Goal: Transaction & Acquisition: Subscribe to service/newsletter

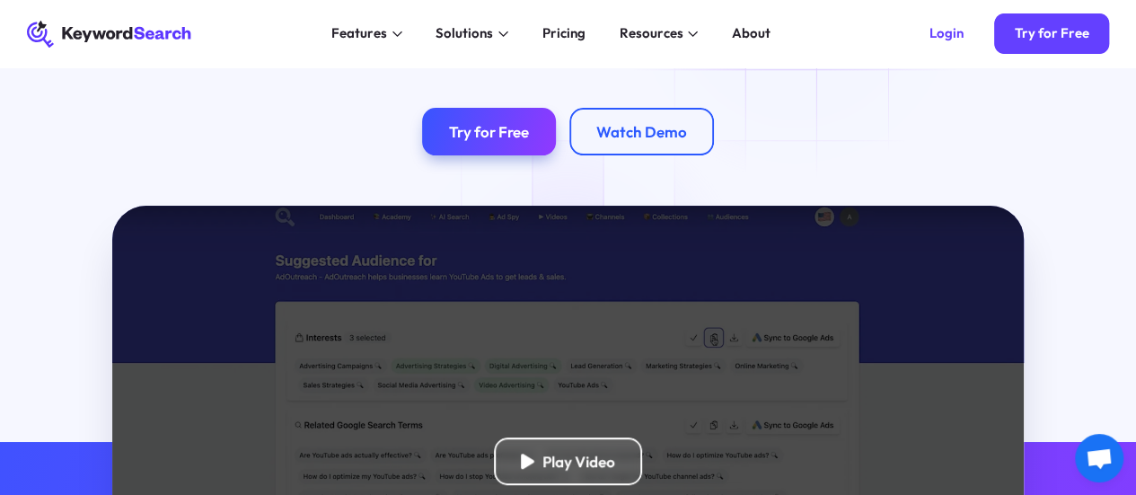
scroll to position [180, 0]
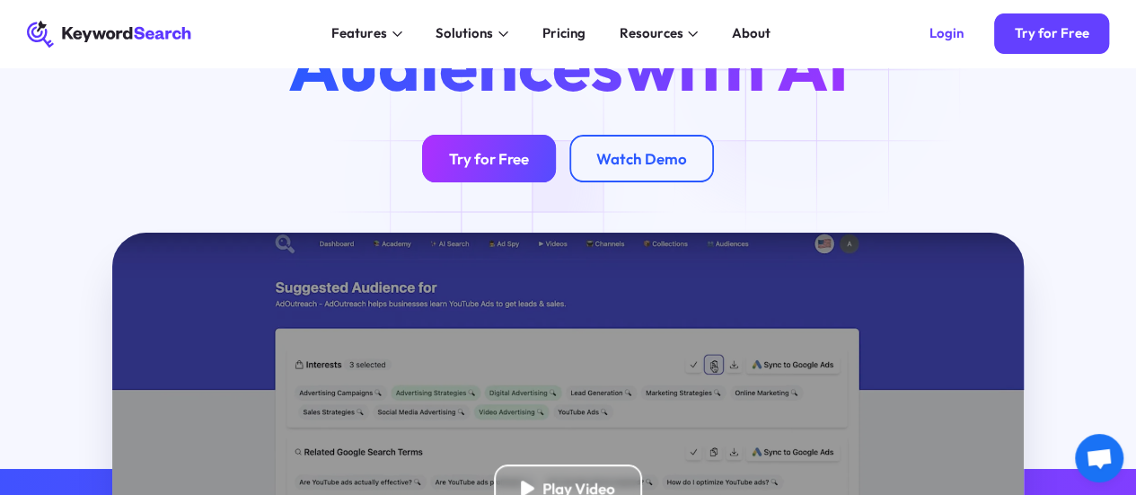
click at [507, 182] on link "Try for Free" at bounding box center [489, 159] width 134 height 48
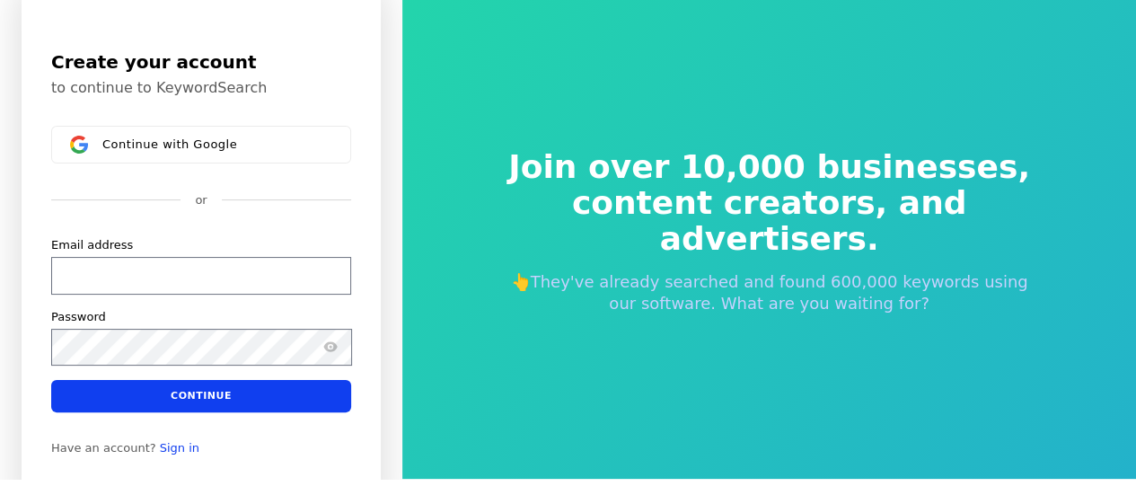
scroll to position [22, 0]
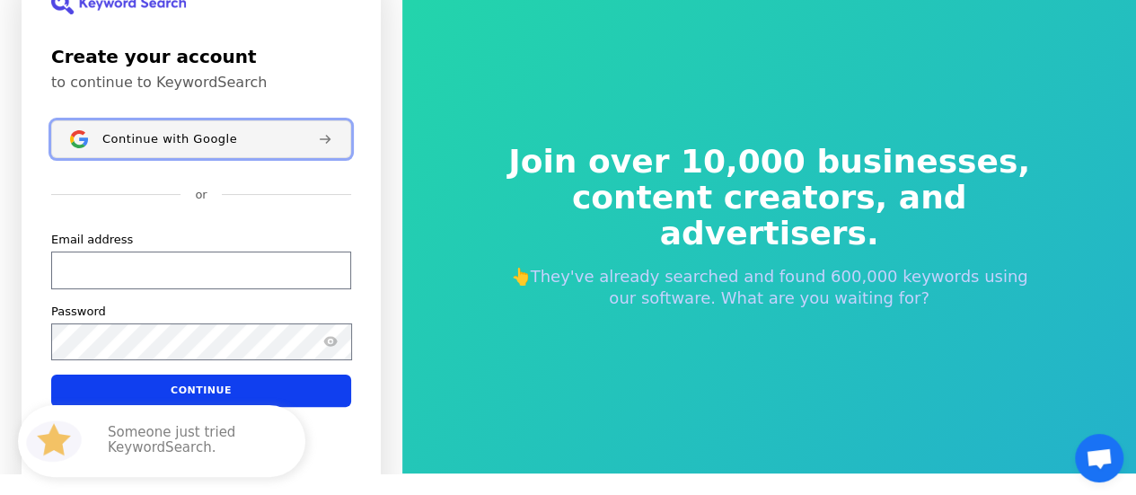
click at [224, 141] on span "Continue with Google" at bounding box center [169, 139] width 135 height 14
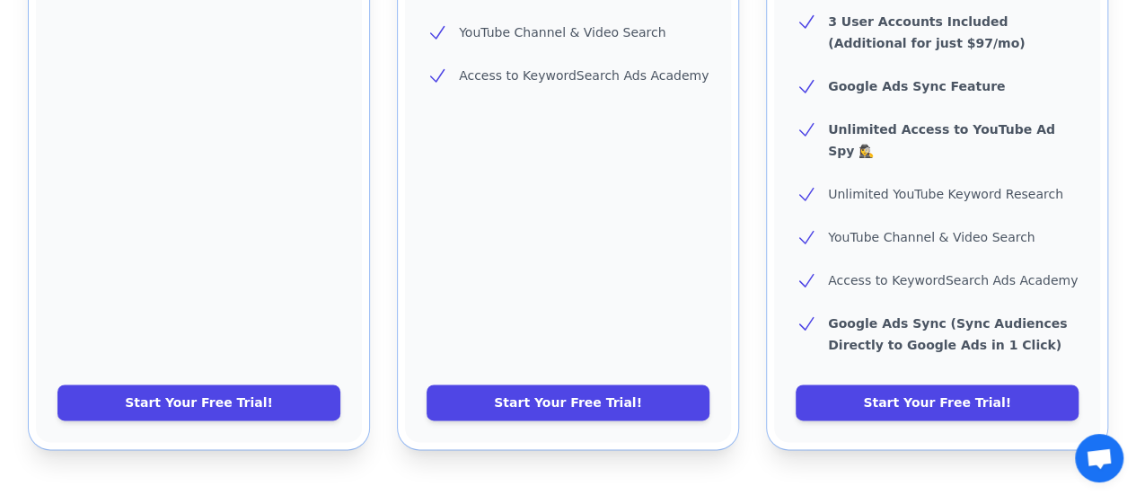
scroll to position [898, 0]
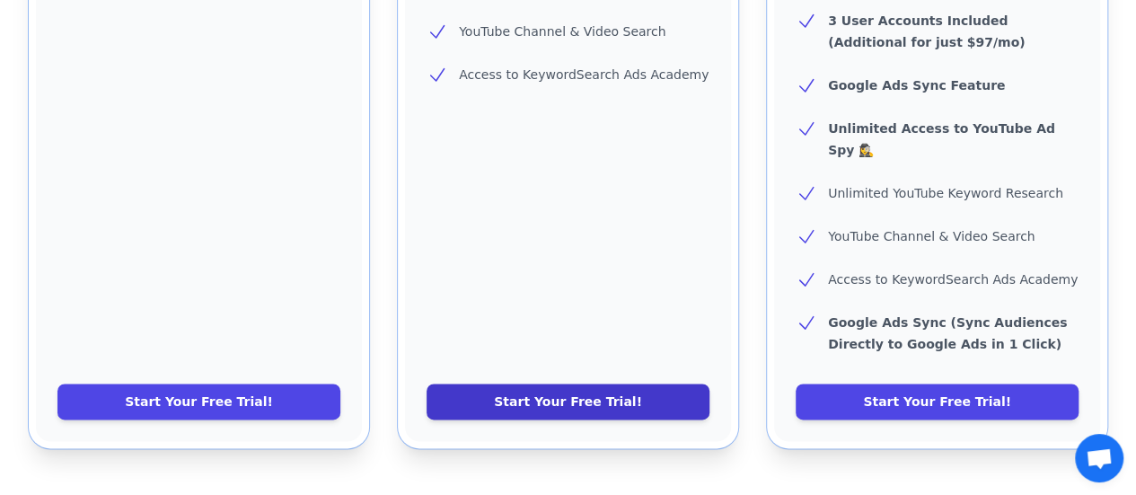
click at [659, 383] on link "Start Your Free Trial!" at bounding box center [568, 401] width 283 height 36
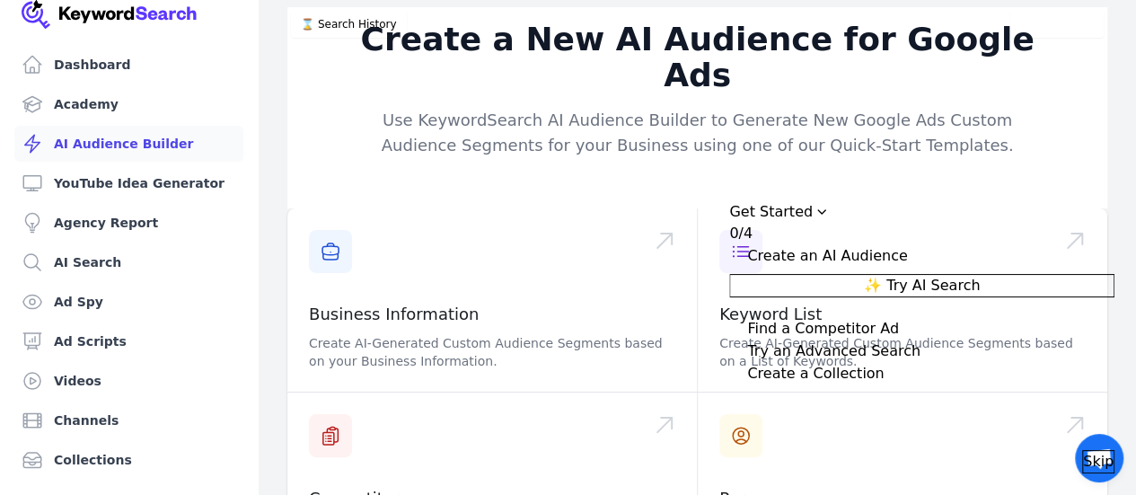
click at [980, 276] on span "✨ Try AI Search" at bounding box center [922, 286] width 116 height 22
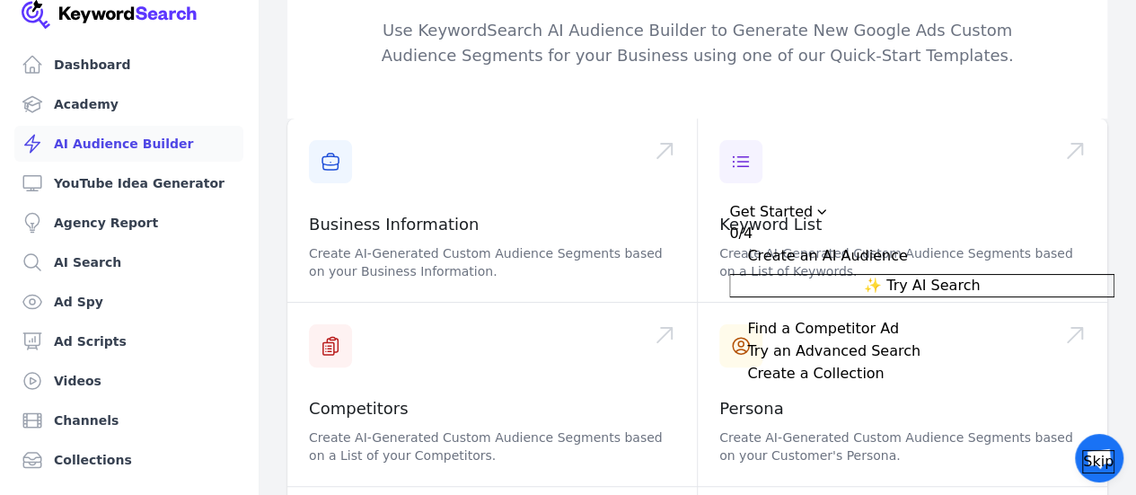
click at [872, 274] on button "✨ Try AI Search" at bounding box center [921, 285] width 385 height 23
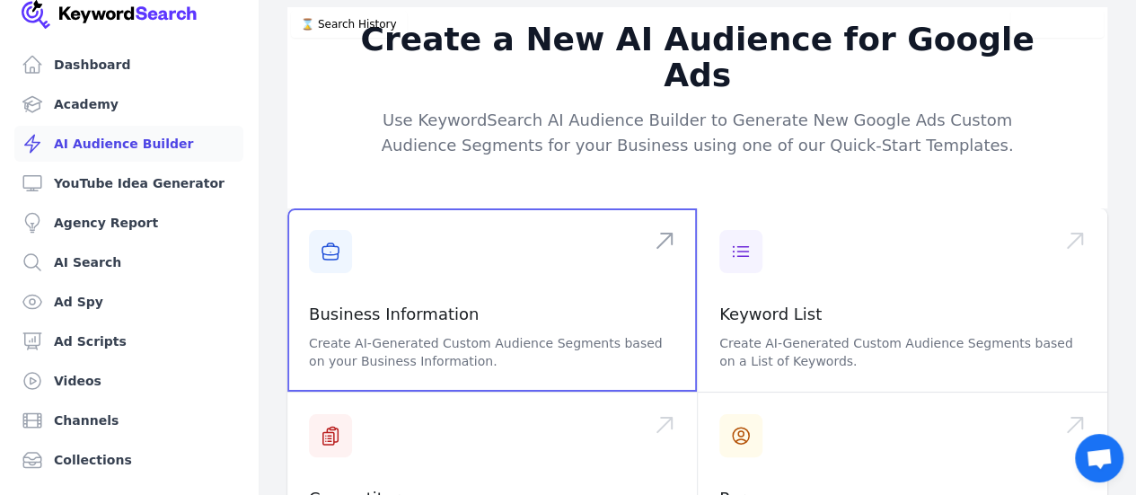
click at [365, 240] on span at bounding box center [491, 299] width 409 height 183
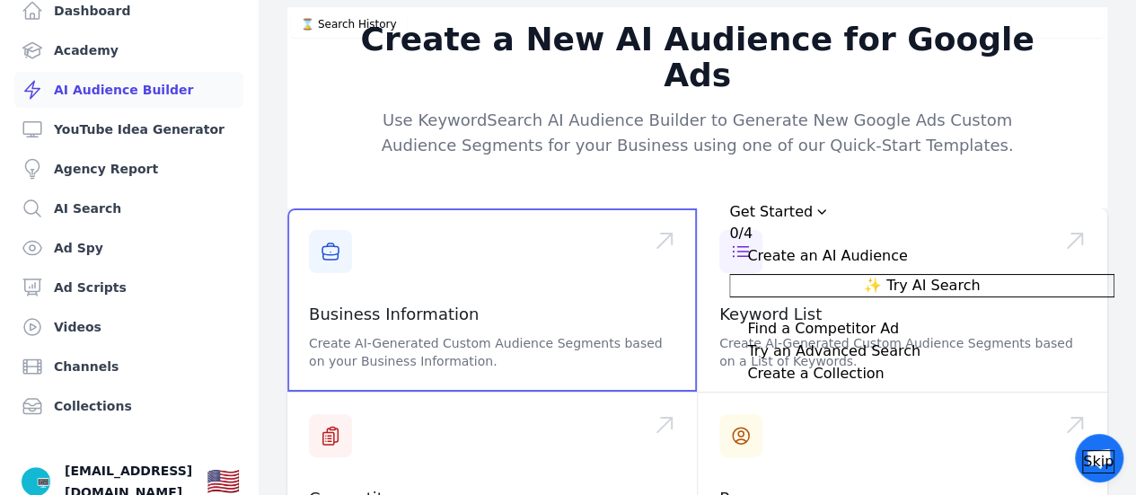
scroll to position [79, 0]
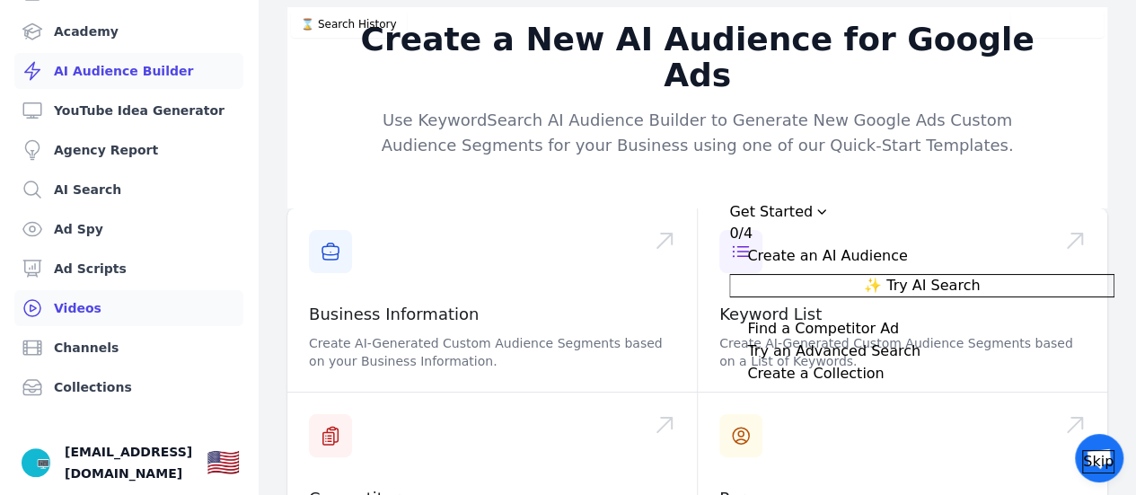
click at [75, 295] on link "Videos" at bounding box center [128, 308] width 229 height 36
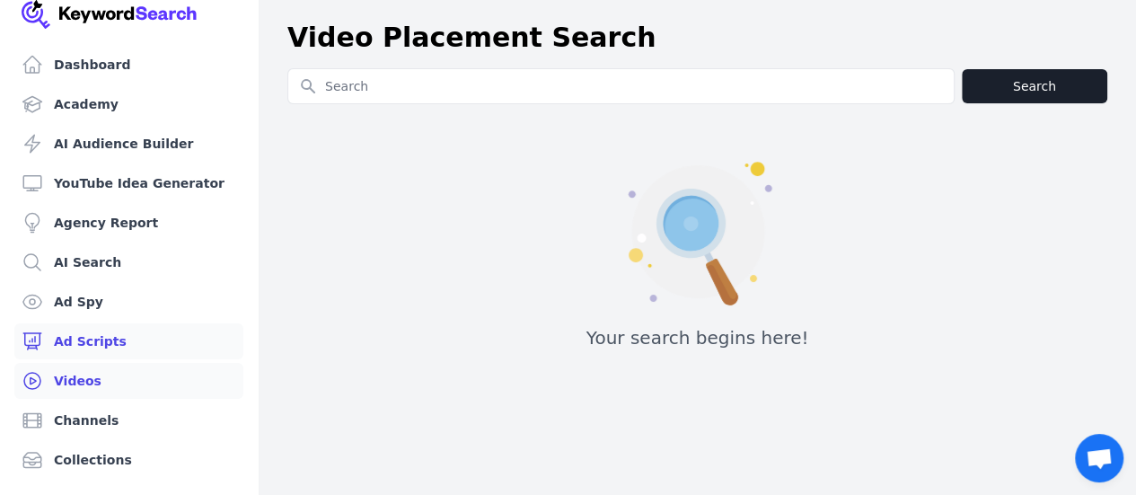
click at [97, 339] on link "Ad Scripts" at bounding box center [128, 341] width 229 height 36
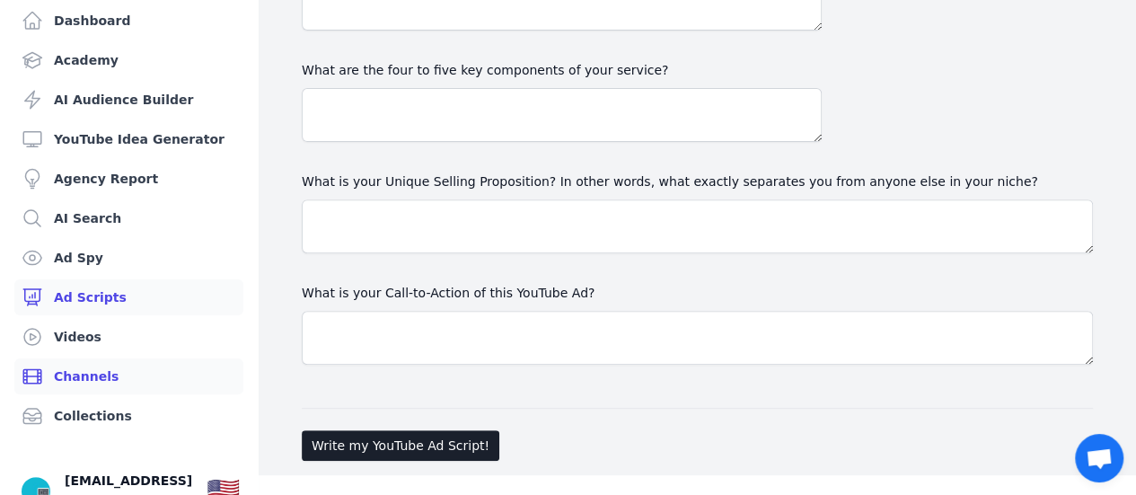
scroll to position [79, 0]
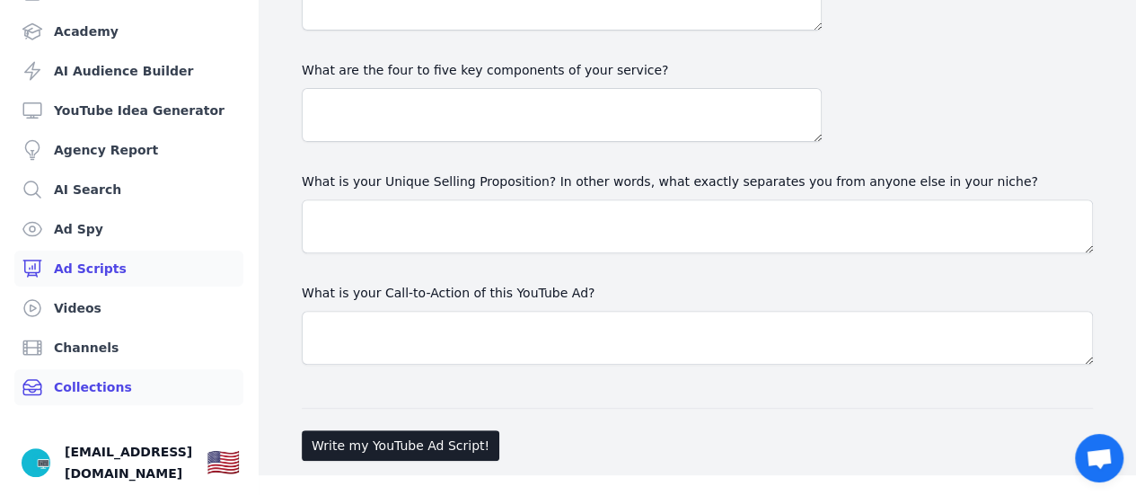
click at [92, 382] on link "Collections" at bounding box center [128, 387] width 229 height 36
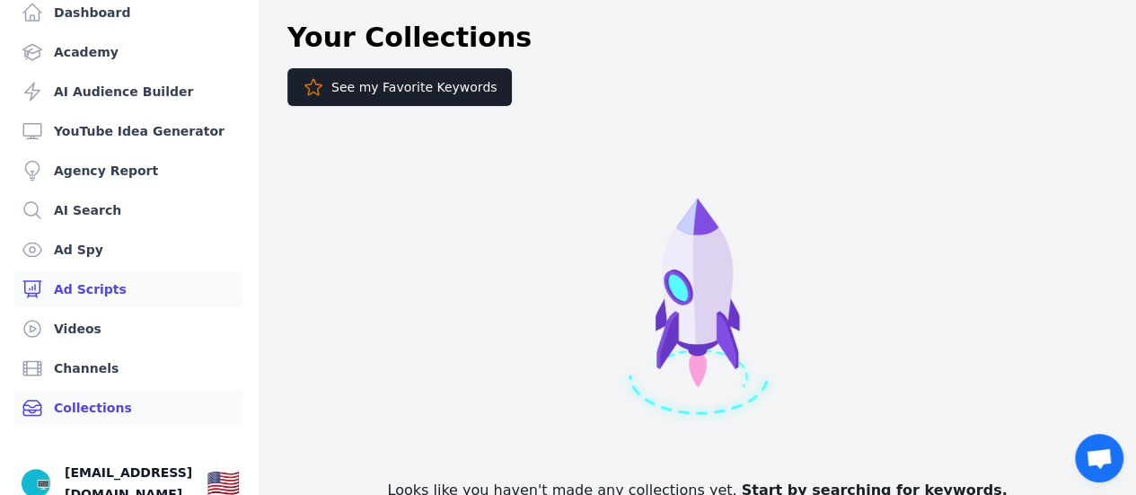
scroll to position [79, 0]
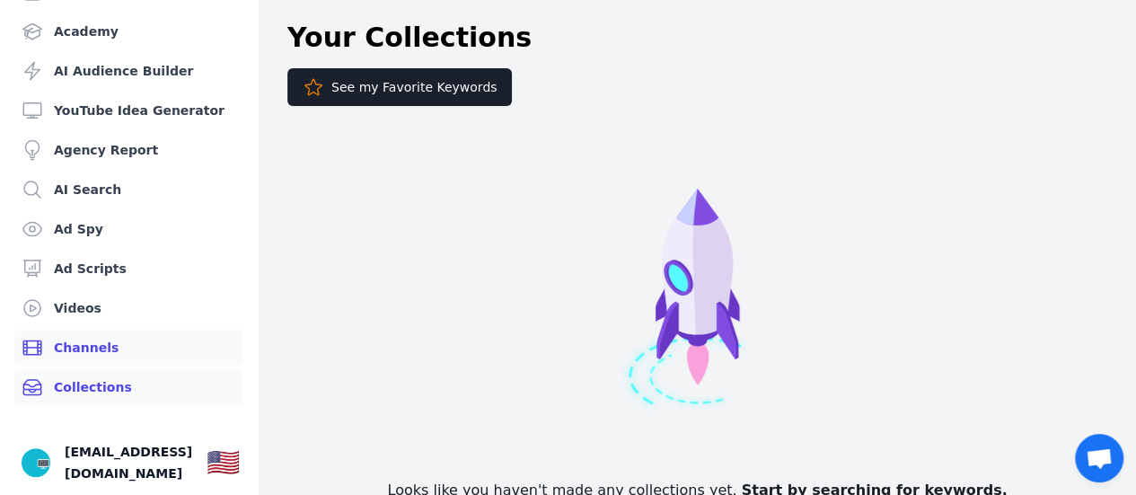
click at [101, 346] on link "Channels" at bounding box center [128, 348] width 229 height 36
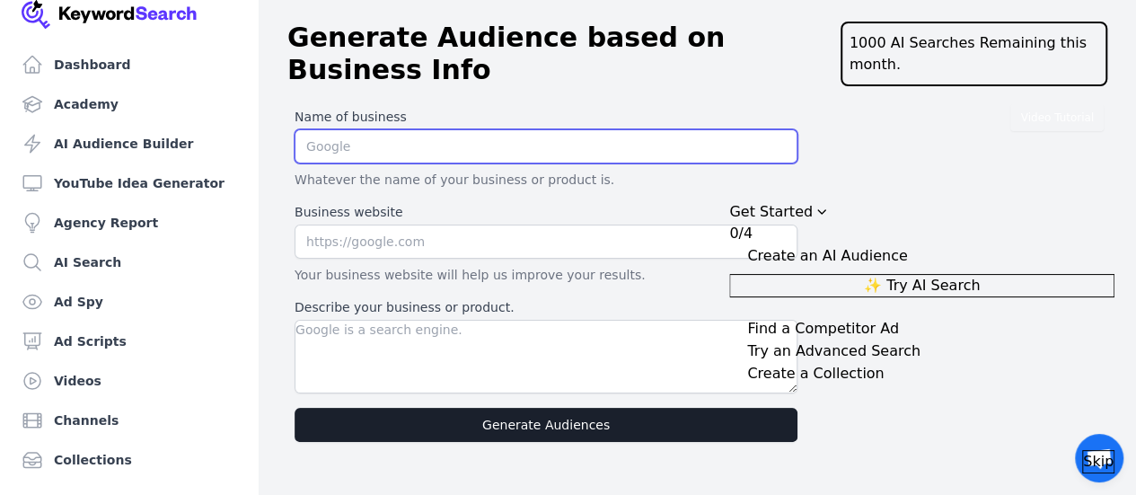
click at [495, 154] on input "text" at bounding box center [546, 146] width 503 height 34
click at [494, 154] on input "text" at bounding box center [546, 146] width 503 height 34
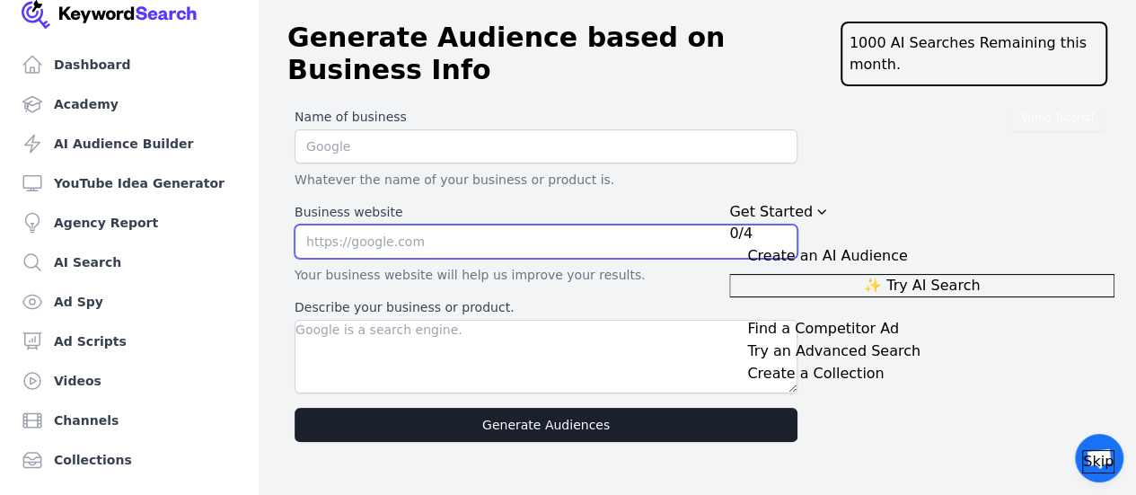
click at [526, 243] on input "text" at bounding box center [546, 241] width 503 height 34
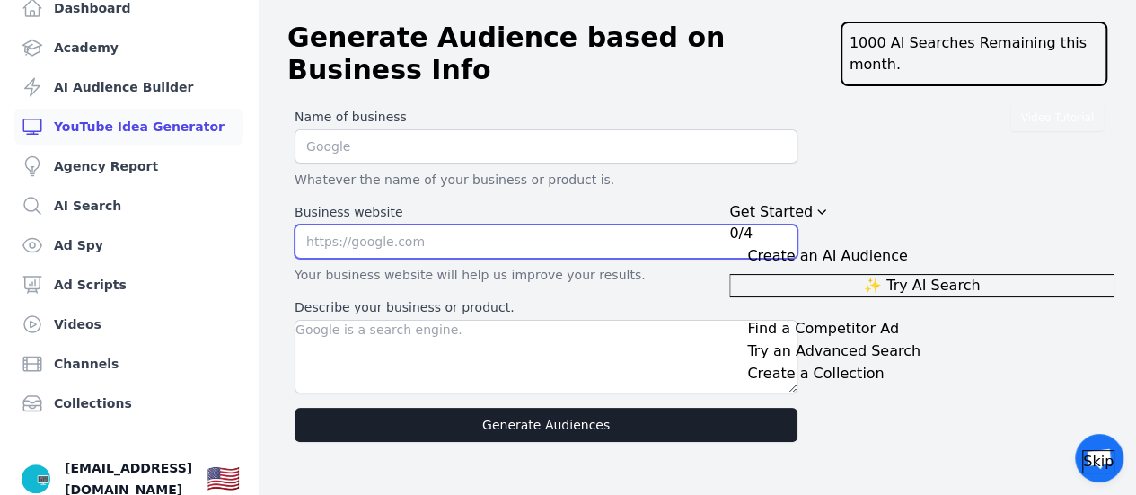
scroll to position [79, 0]
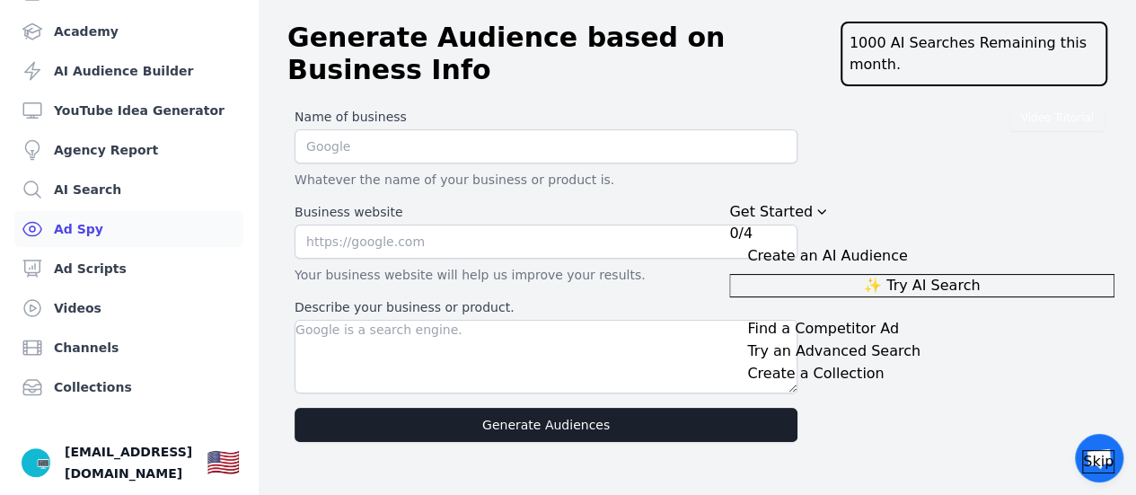
click at [87, 219] on link "Ad Spy" at bounding box center [128, 229] width 229 height 36
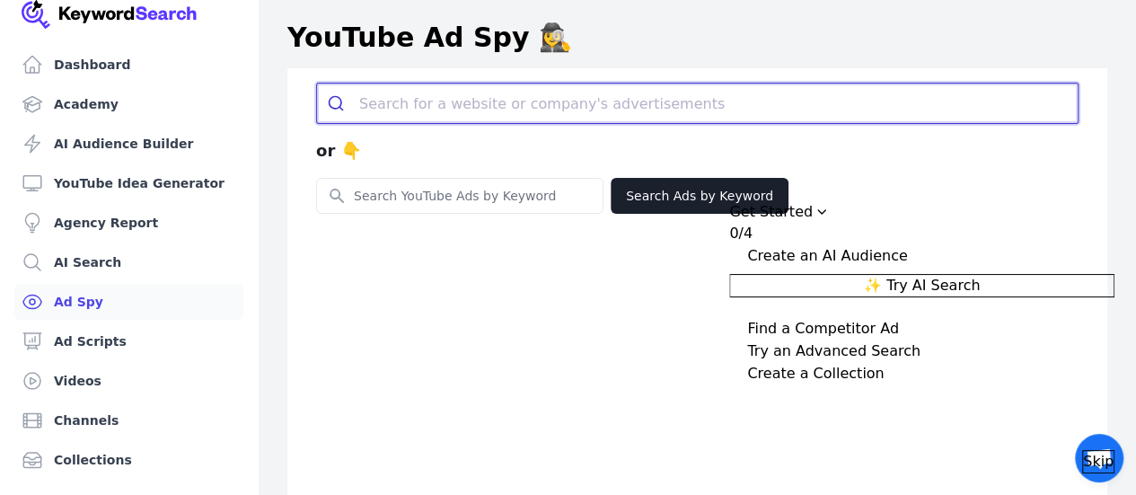
click at [454, 101] on input "search" at bounding box center [718, 104] width 718 height 40
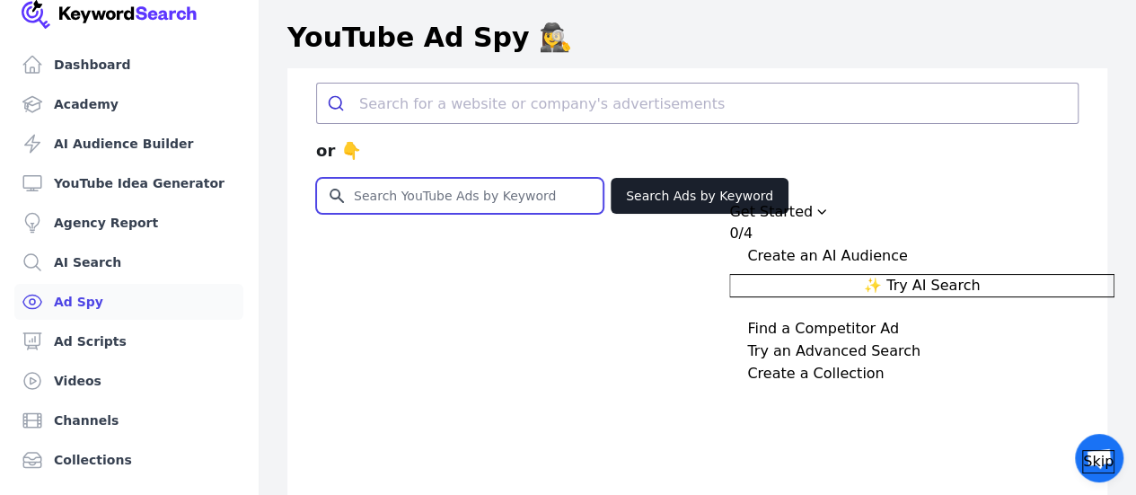
click at [447, 194] on input "Search for YouTube Keywords" at bounding box center [460, 196] width 286 height 34
type input "Website Development"
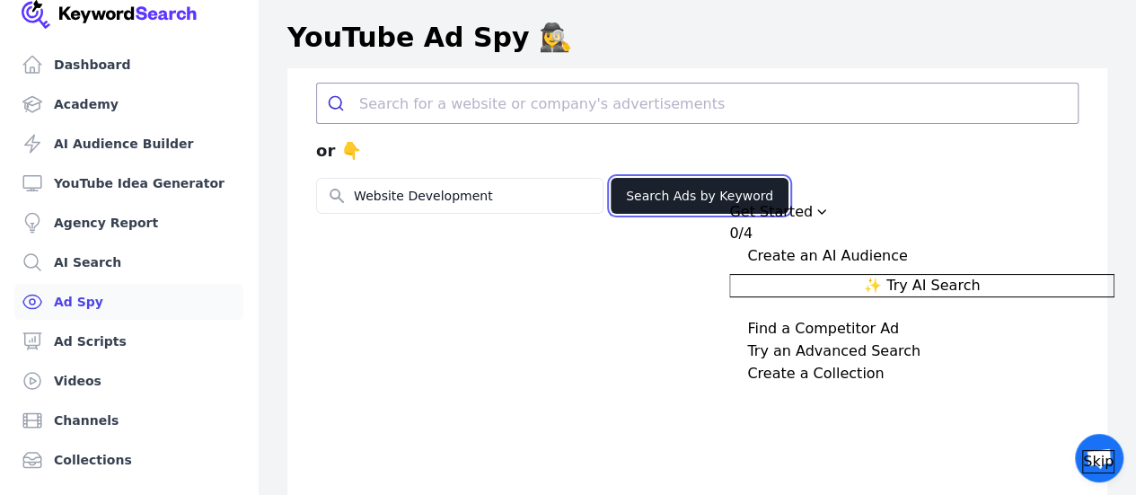
click at [725, 197] on button "Search Ads by Keyword" at bounding box center [700, 196] width 178 height 36
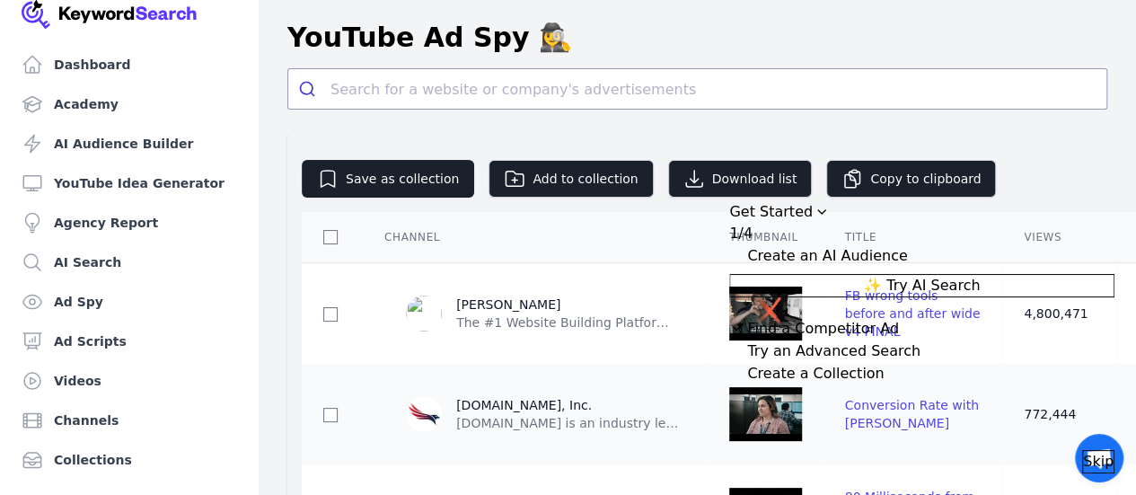
click at [829, 205] on icon "Drag to move checklist" at bounding box center [821, 212] width 14 height 14
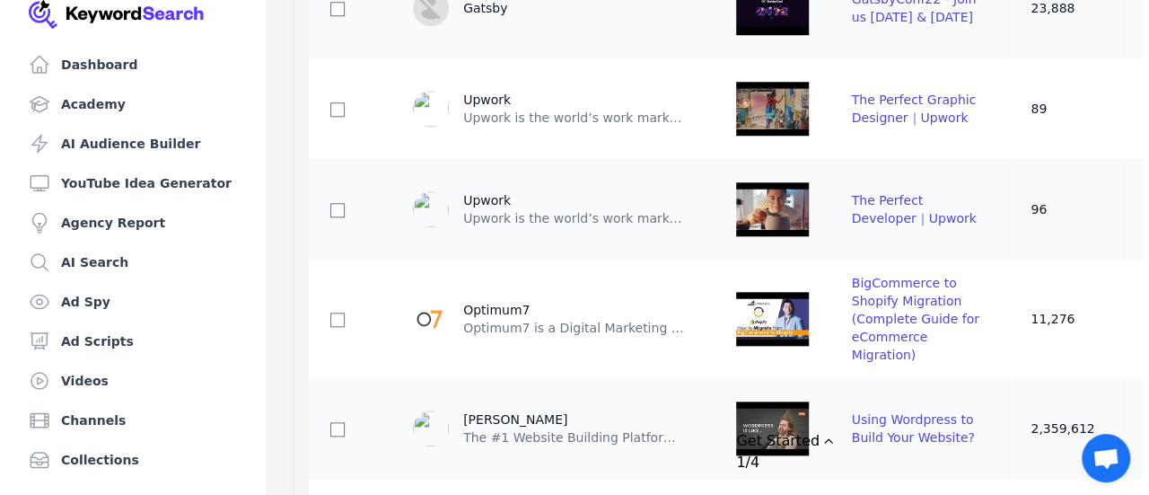
scroll to position [898, 0]
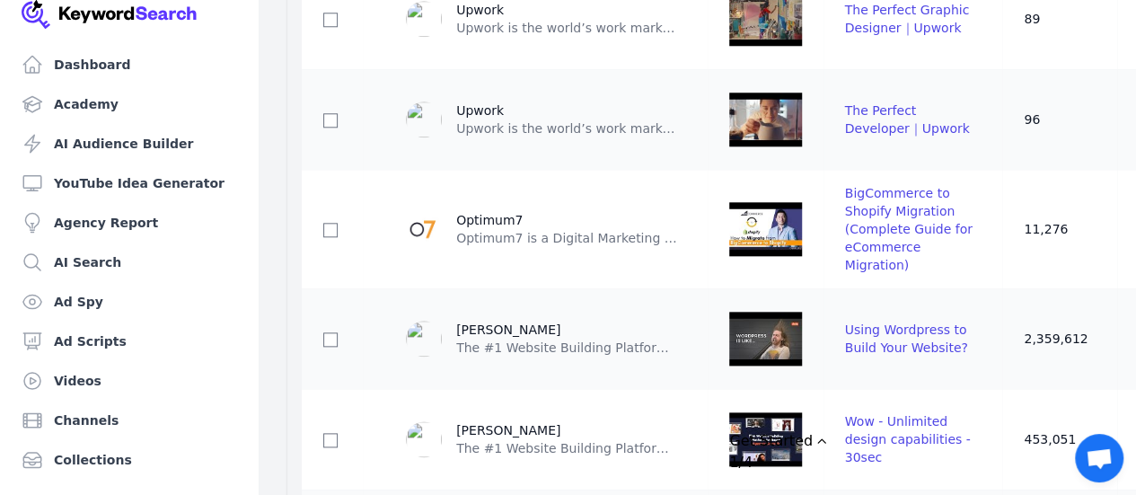
click at [508, 229] on div "Optimum7" at bounding box center [568, 220] width 224 height 18
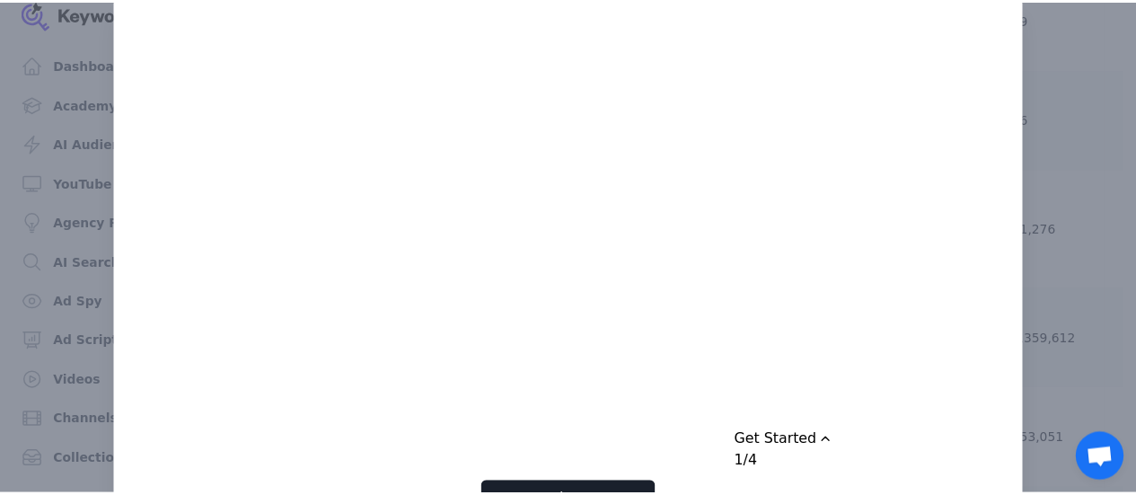
scroll to position [16, 0]
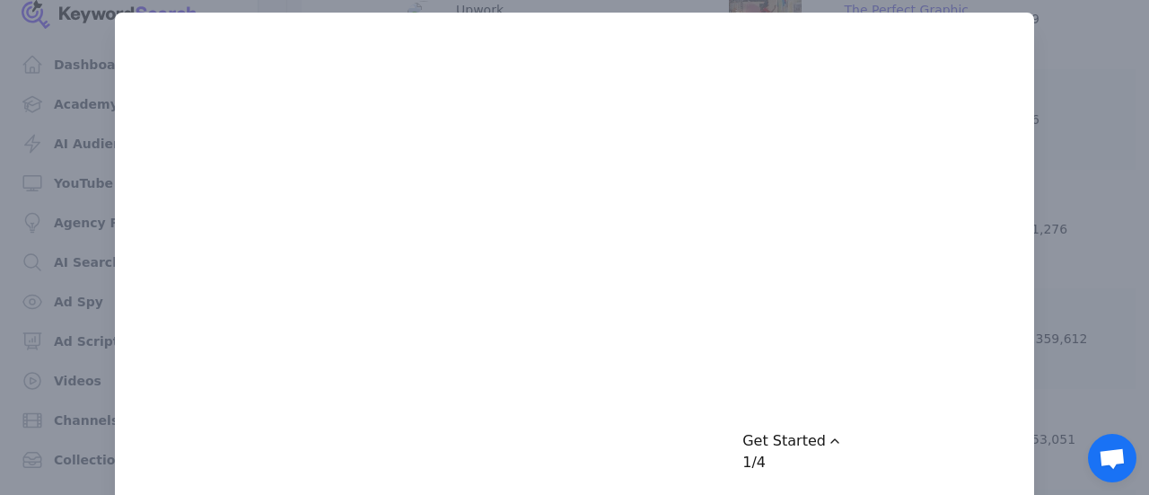
click at [842, 434] on icon "Drag to move checklist" at bounding box center [835, 441] width 14 height 14
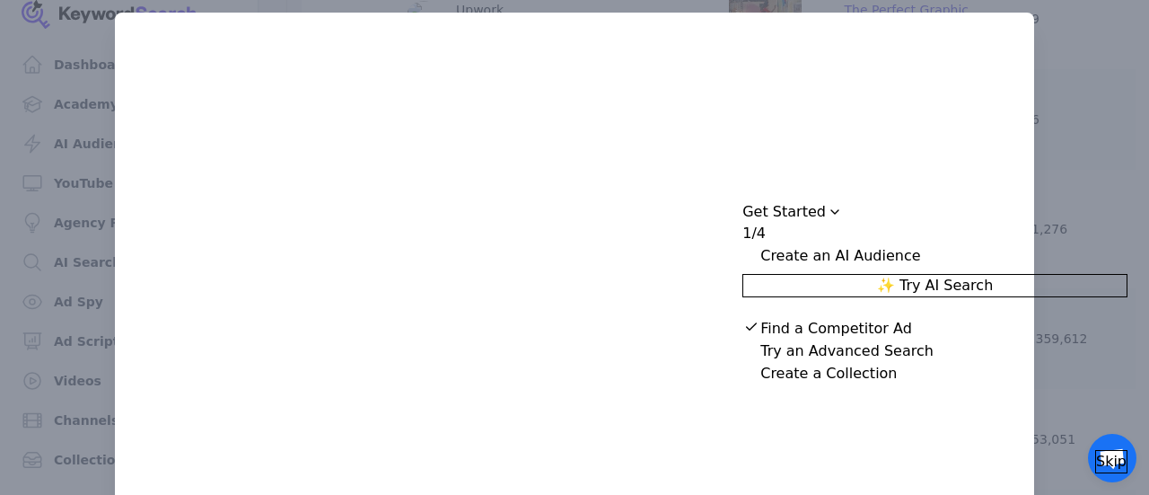
click at [1096, 451] on span "Skip" at bounding box center [1111, 462] width 31 height 22
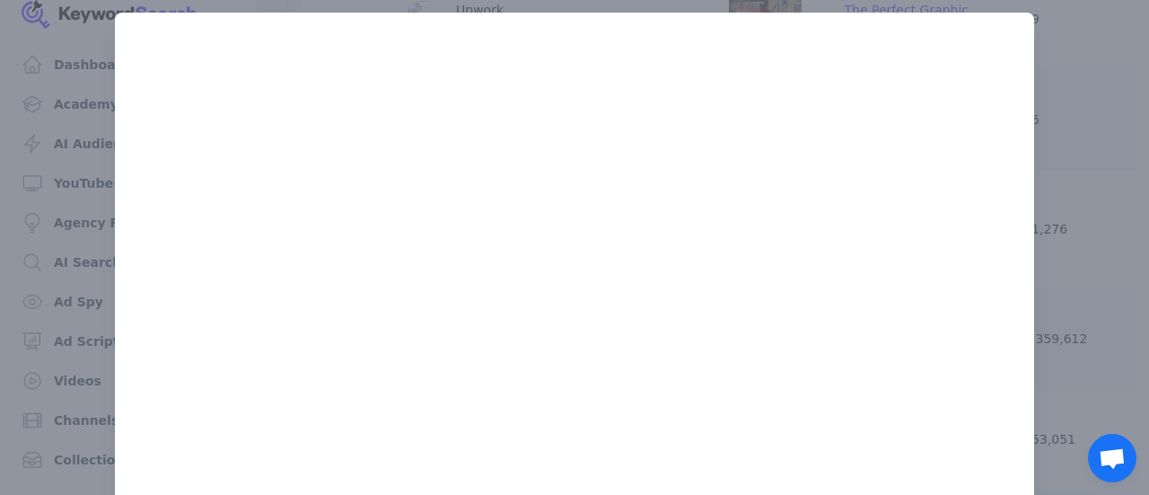
click at [1053, 251] on div at bounding box center [574, 247] width 1149 height 495
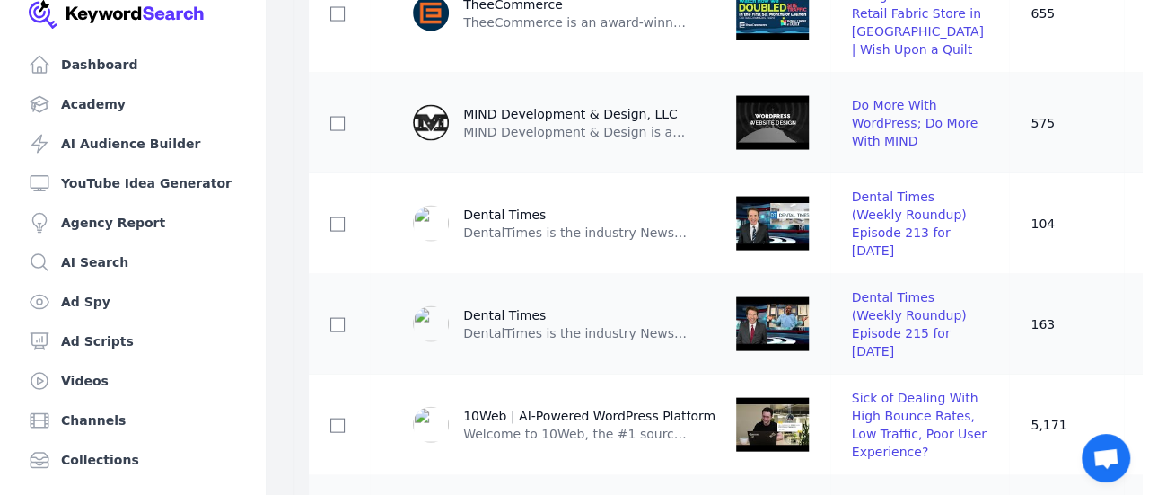
scroll to position [1886, 0]
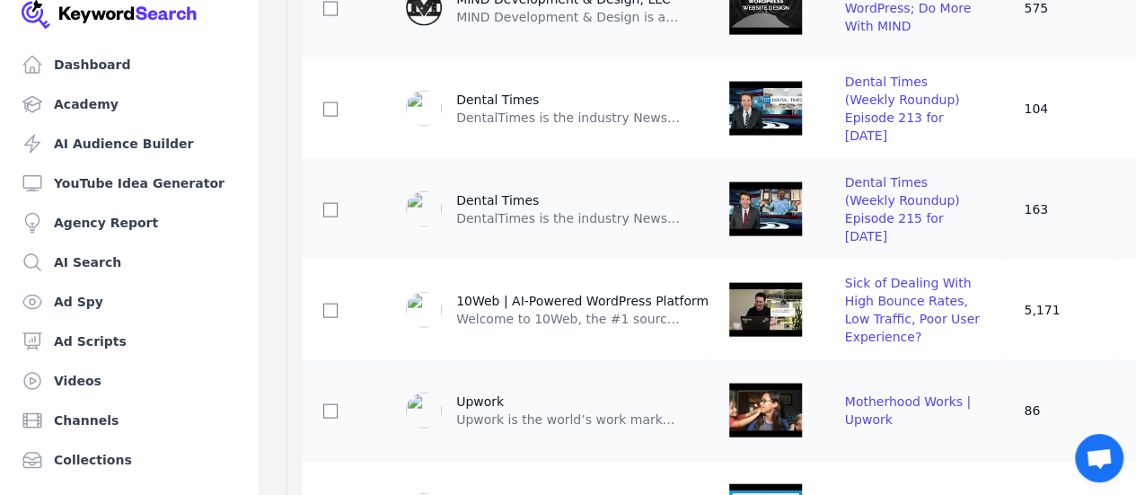
click at [516, 40] on td "MIND Development & Design, LLC MIND Development & Design is a Web Development, …" at bounding box center [537, 8] width 307 height 65
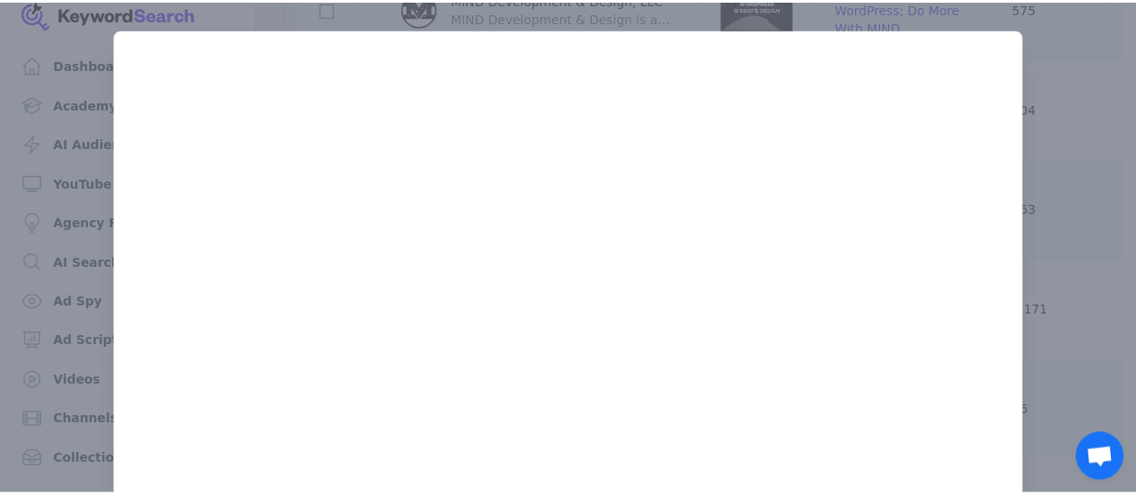
scroll to position [7, 0]
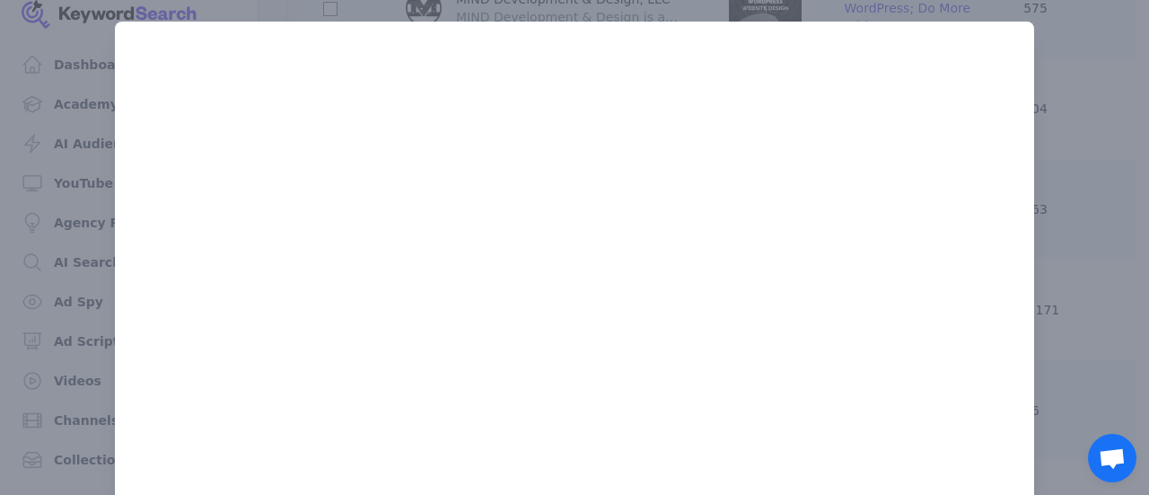
click at [1057, 90] on div at bounding box center [574, 247] width 1149 height 495
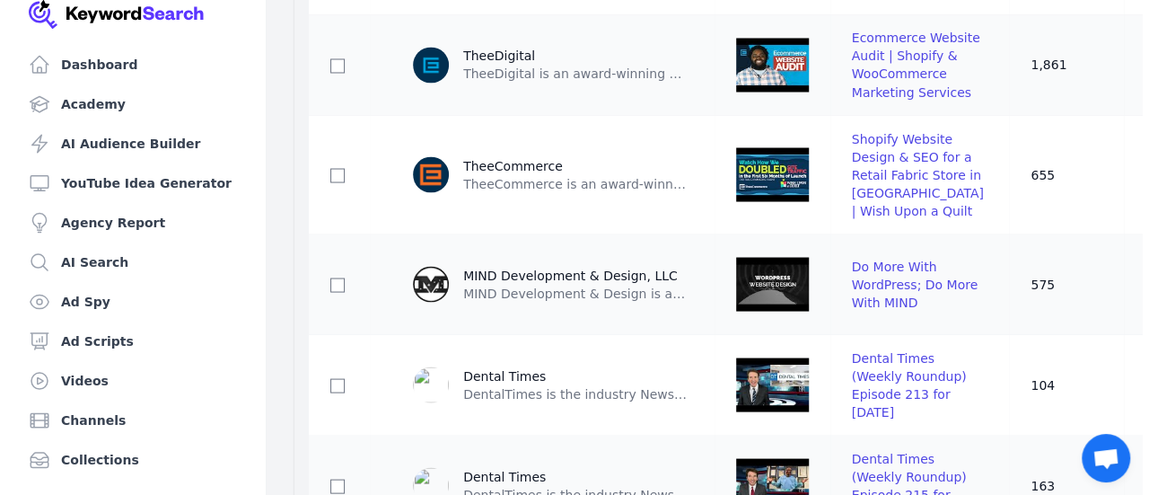
scroll to position [1437, 0]
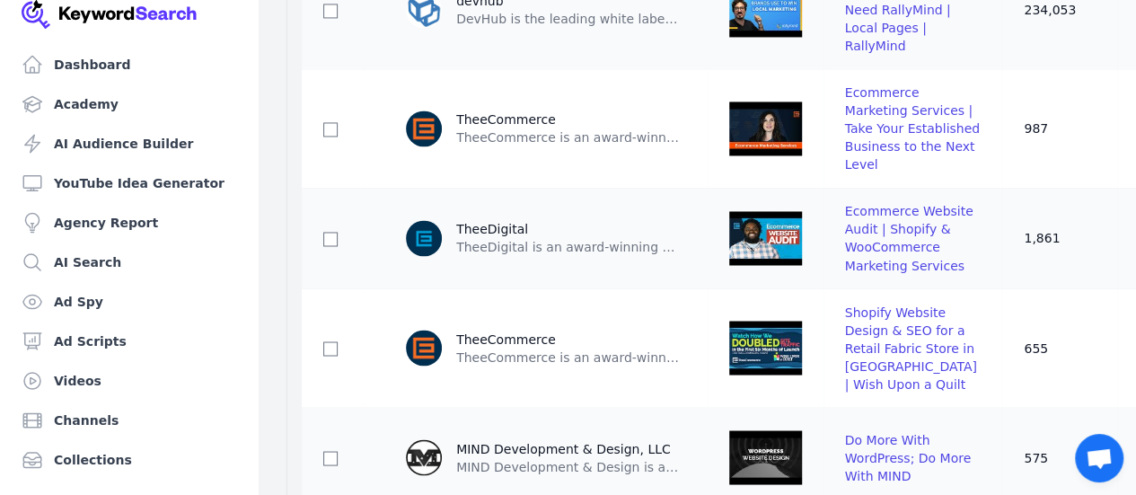
click at [528, 28] on p "DevHub is the leading white label technology for sites and landing pages. DevHu…" at bounding box center [568, 19] width 224 height 18
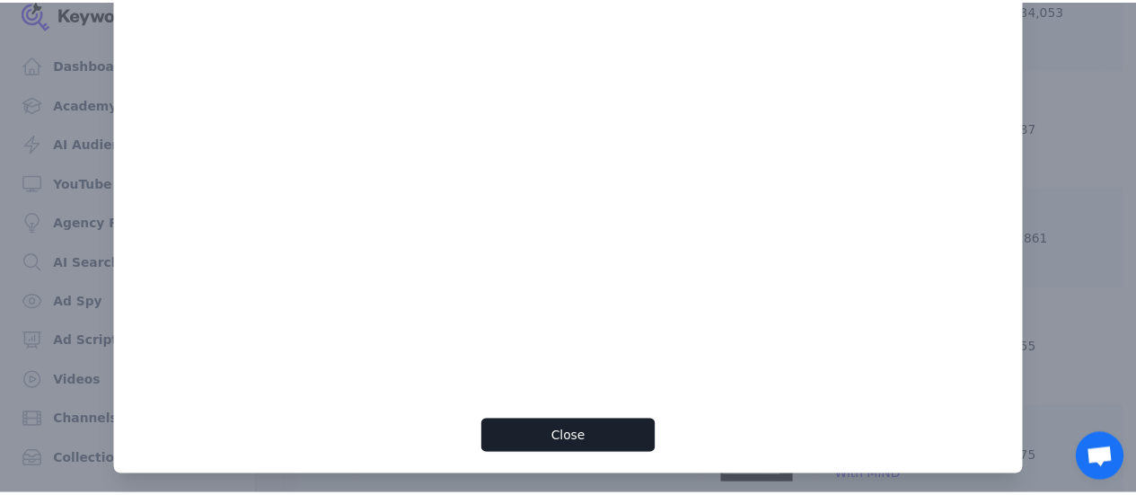
scroll to position [106, 0]
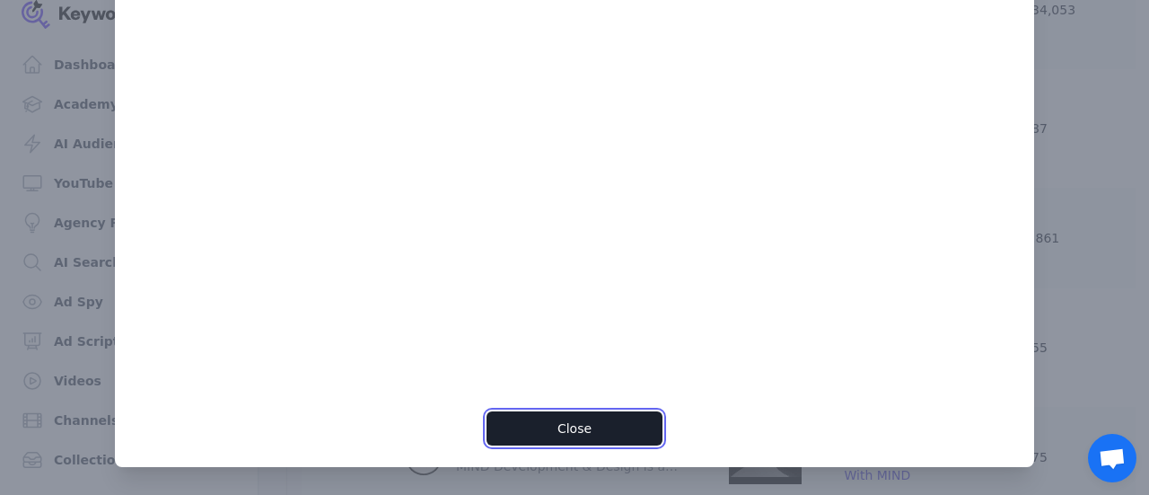
click at [567, 432] on button "Close" at bounding box center [574, 428] width 175 height 34
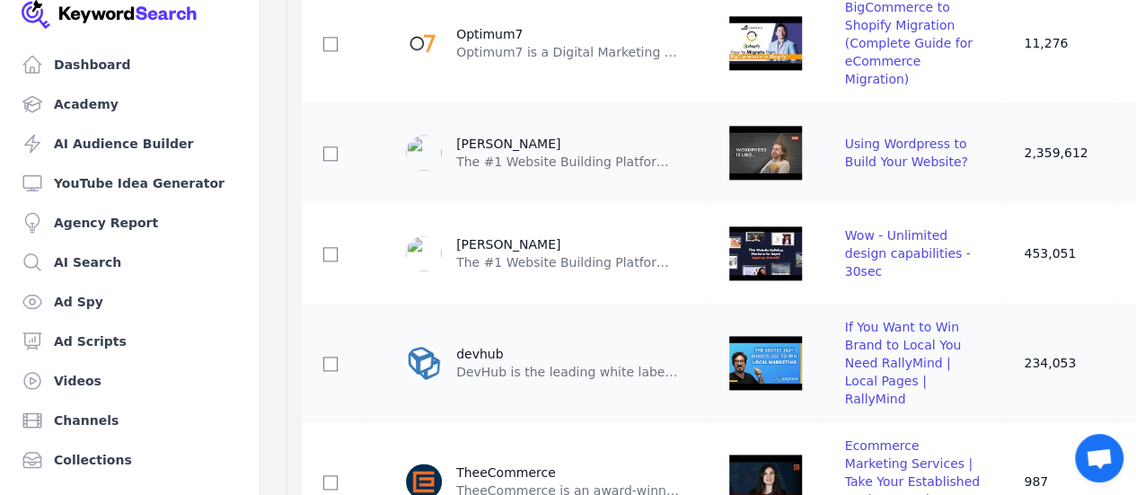
scroll to position [1167, 0]
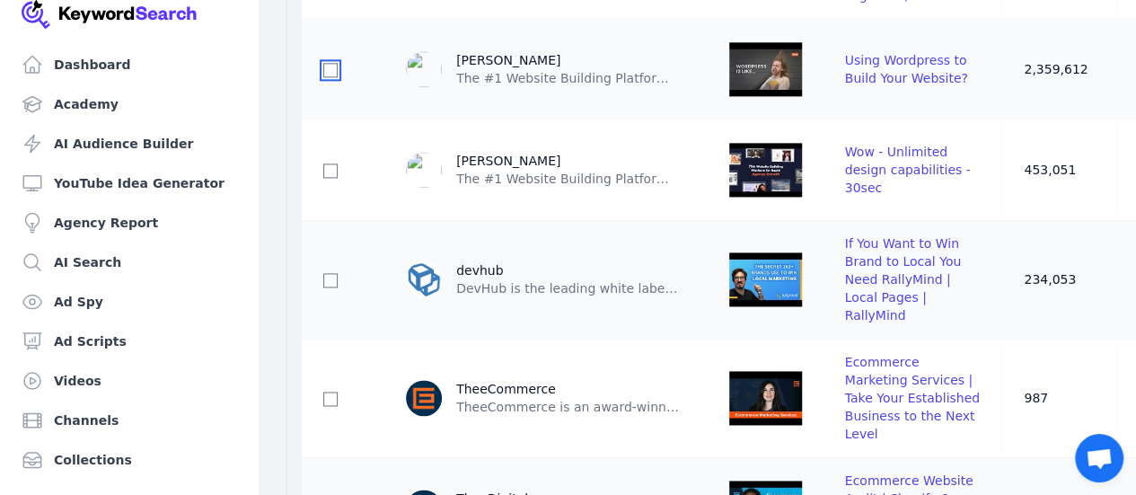
click at [323, 77] on input "checkbox" at bounding box center [330, 70] width 14 height 14
checkbox input "true"
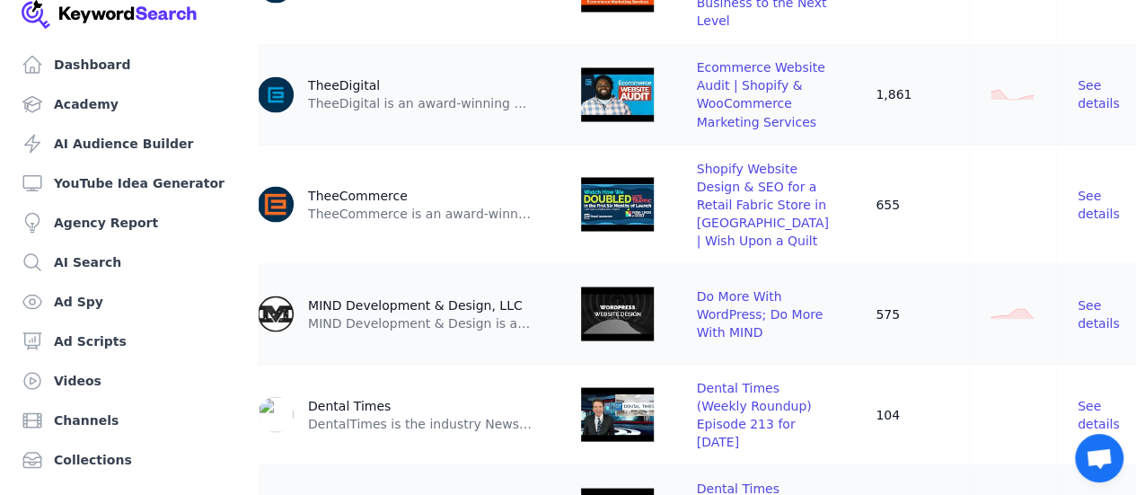
scroll to position [952, 0]
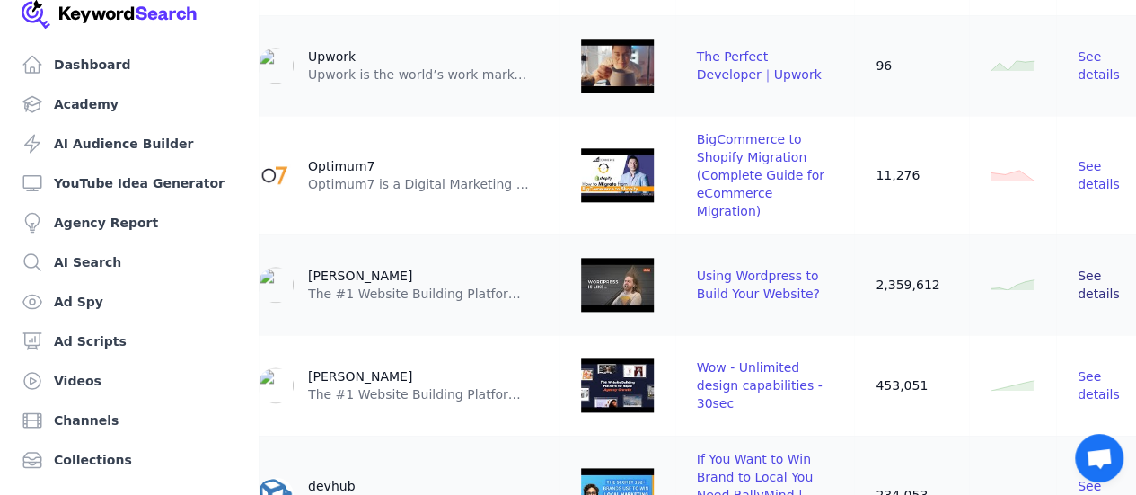
click at [1077, 301] on span "See details" at bounding box center [1098, 284] width 42 height 32
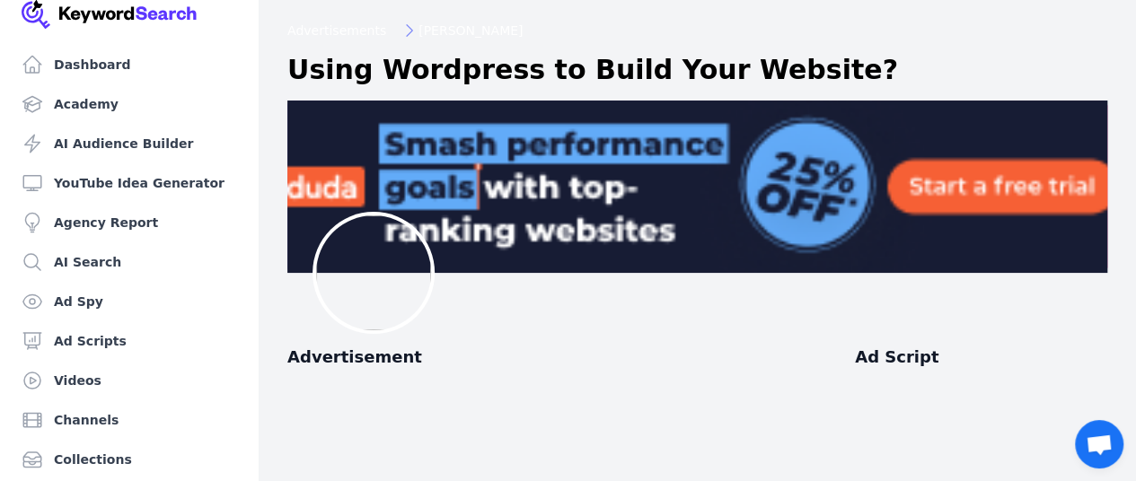
click at [919, 349] on span "Ad Script" at bounding box center [981, 357] width 252 height 25
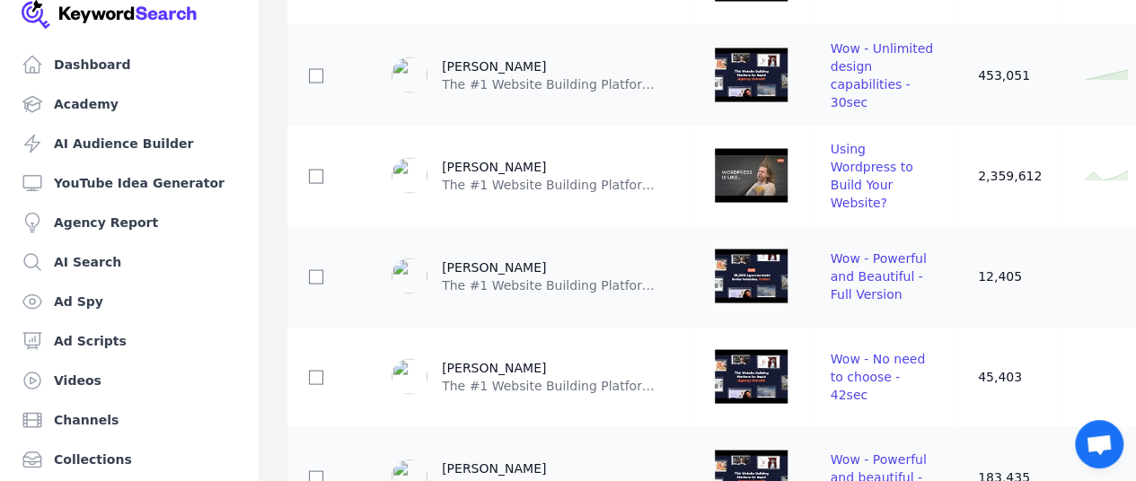
scroll to position [1706, 0]
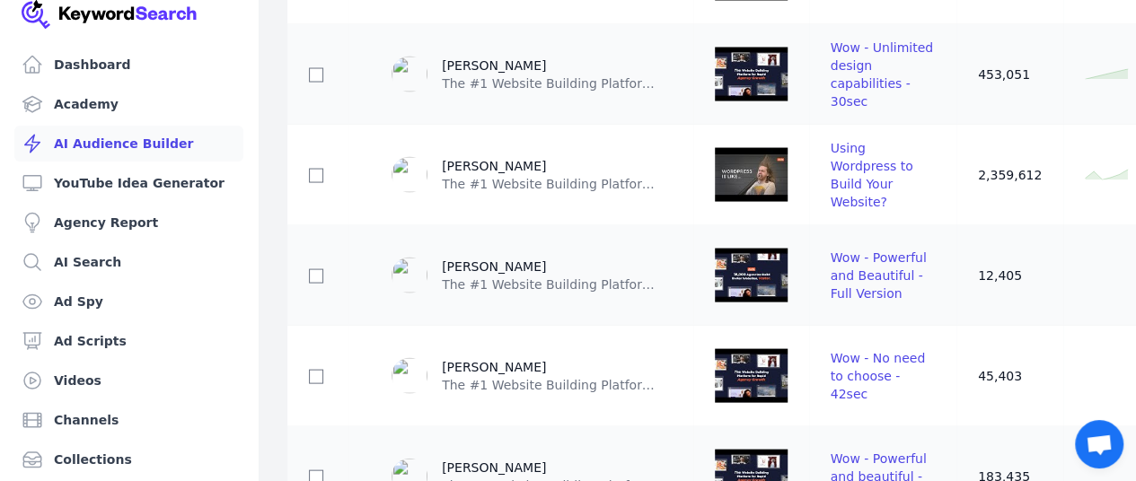
click at [128, 150] on link "AI Audience Builder" at bounding box center [128, 144] width 229 height 36
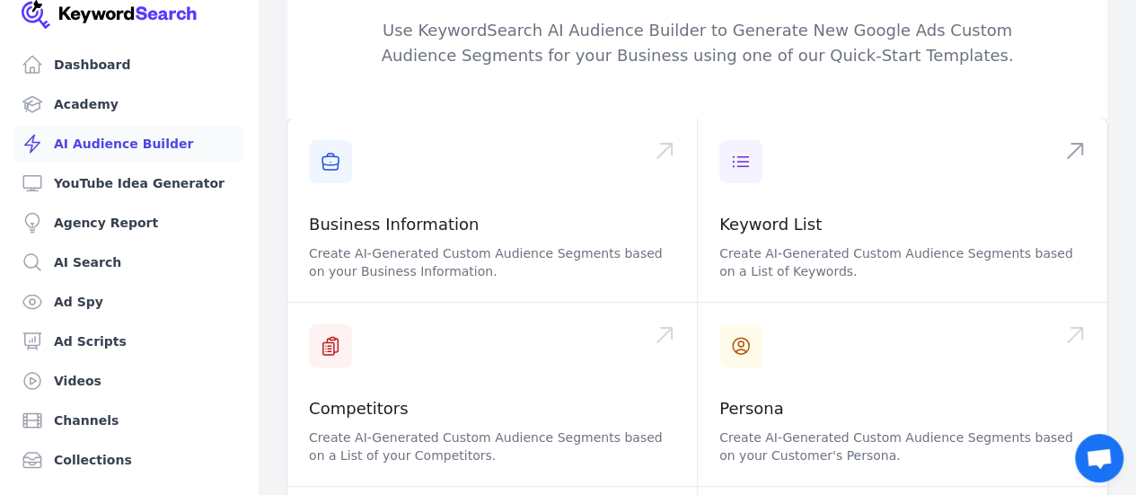
scroll to position [269, 0]
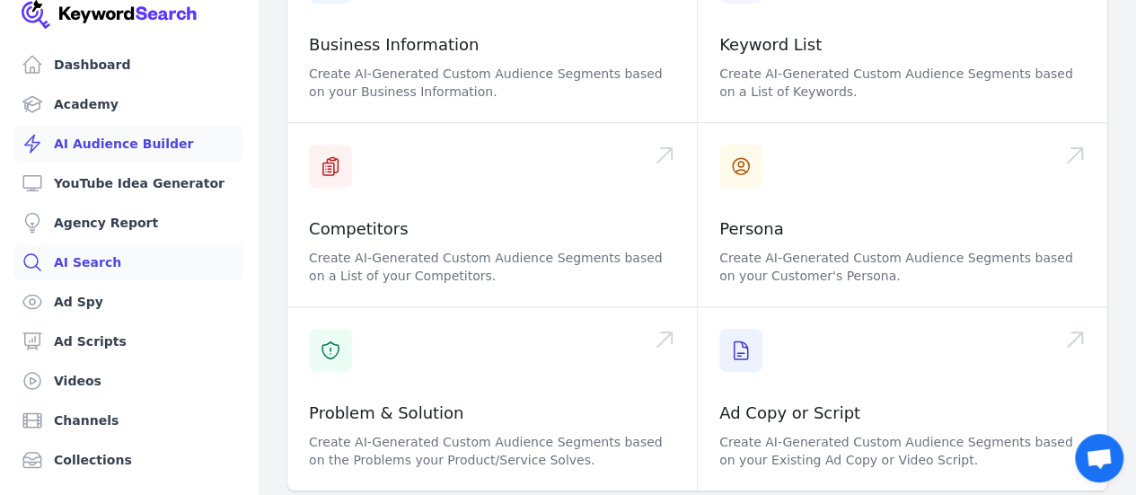
click at [105, 249] on link "AI Search" at bounding box center [128, 262] width 229 height 36
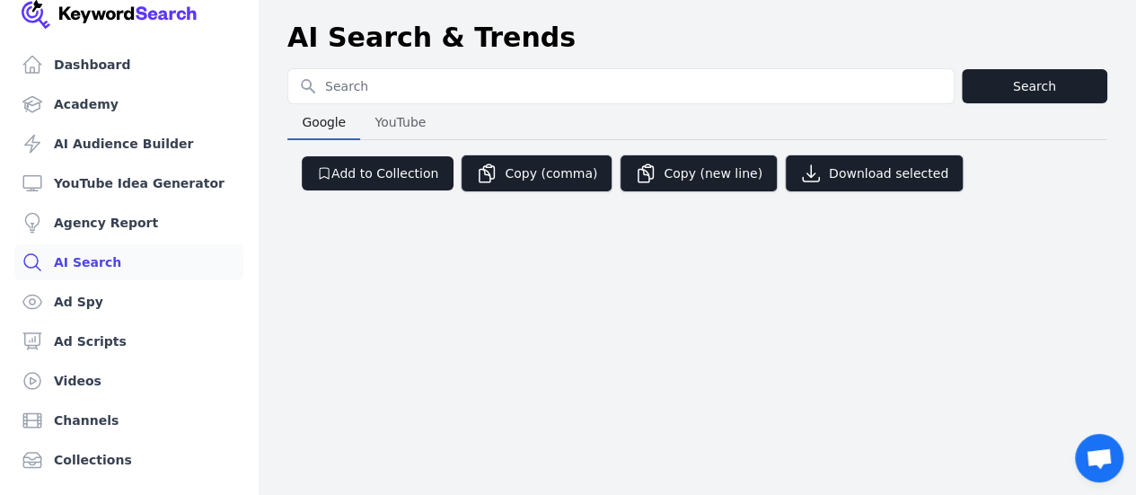
click at [485, 87] on input "Search for YouTube Keywords" at bounding box center [620, 86] width 665 height 34
type input "Website development"
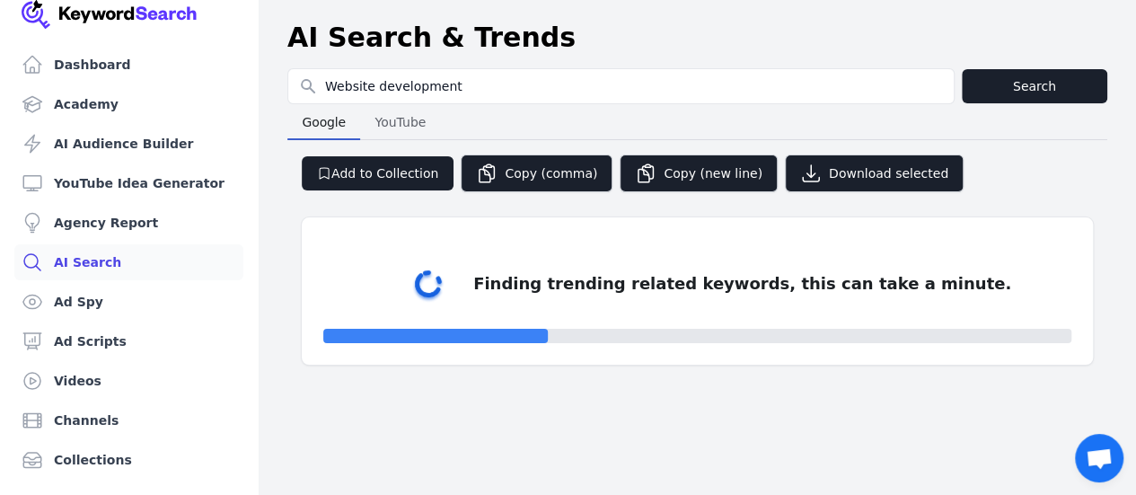
select select "50"
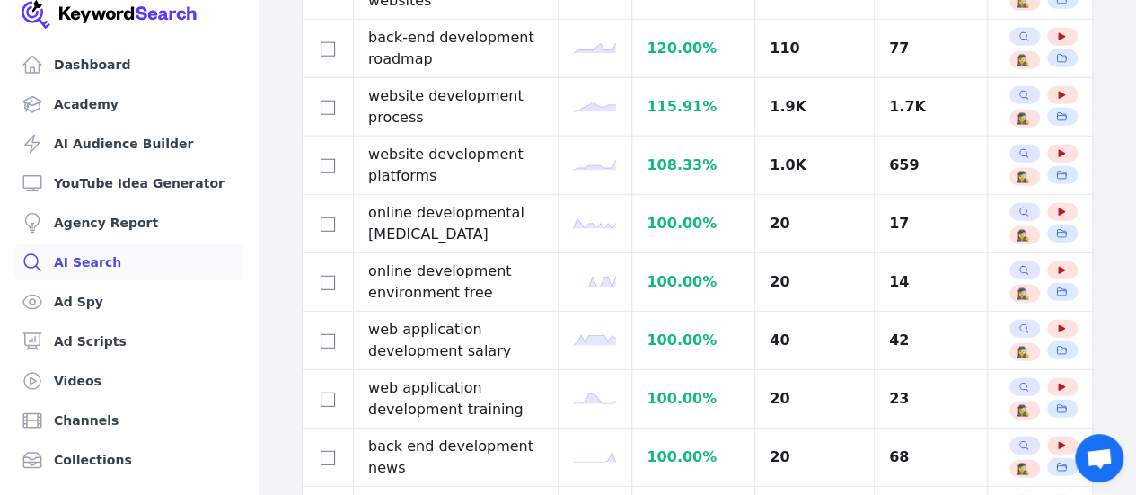
scroll to position [2514, 0]
